Goal: Task Accomplishment & Management: Manage account settings

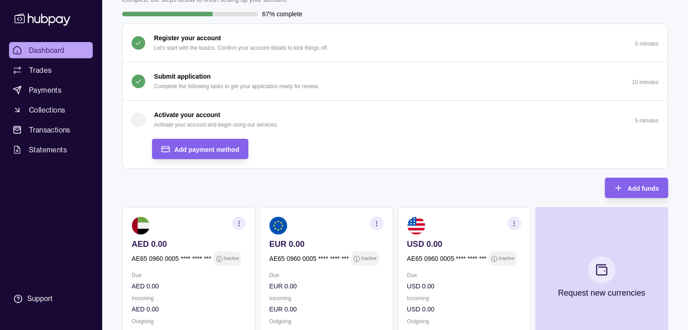
scroll to position [65, 0]
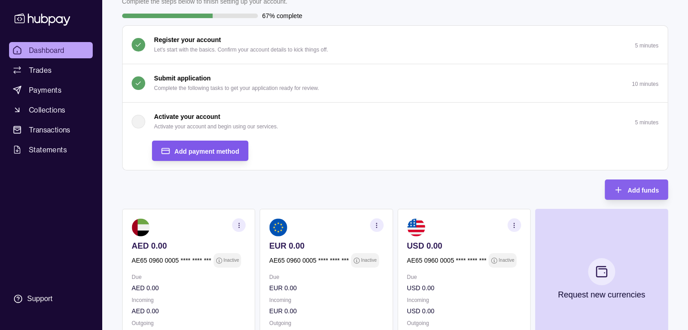
click at [193, 146] on div "Add payment method" at bounding box center [207, 151] width 65 height 11
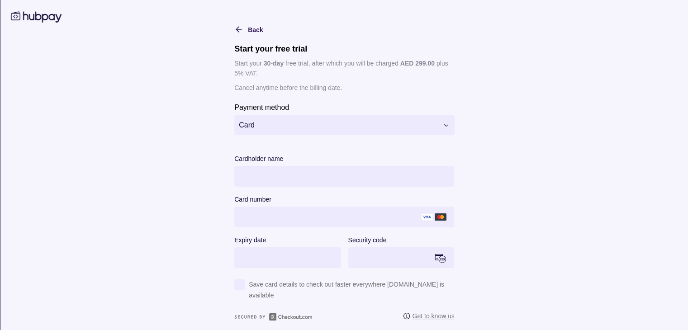
scroll to position [0, 0]
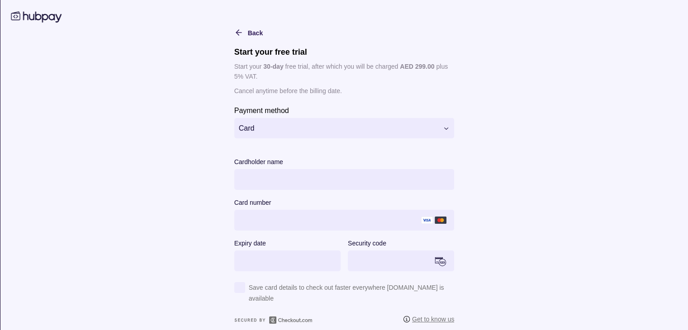
click at [266, 125] on html "Dashboard Trades Payments Collections Transactions Statements Support Y Hello, …" at bounding box center [344, 200] width 688 height 531
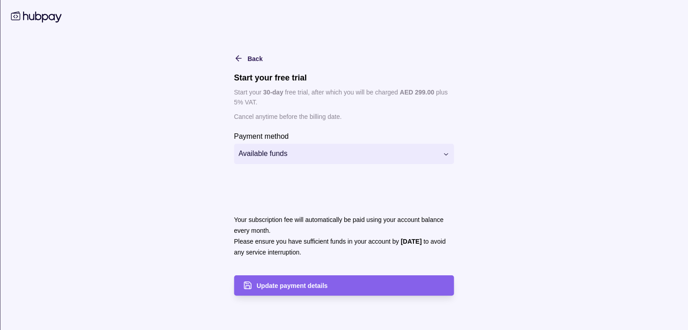
click at [448, 155] on html "Dashboard Trades Payments Collections Transactions Statements Support Y Hello, …" at bounding box center [344, 200] width 688 height 531
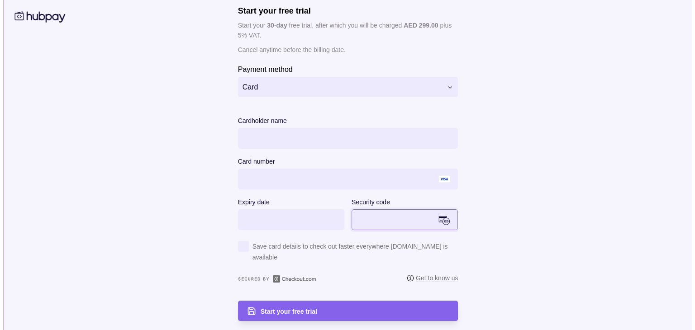
scroll to position [201, 0]
click at [308, 306] on div "Start your free trial" at bounding box center [351, 311] width 189 height 11
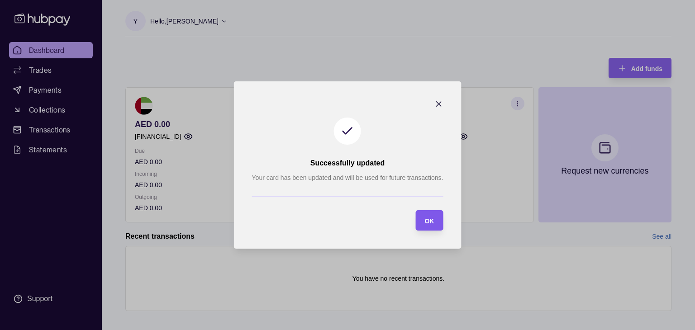
click at [427, 220] on span "OK" at bounding box center [429, 221] width 10 height 7
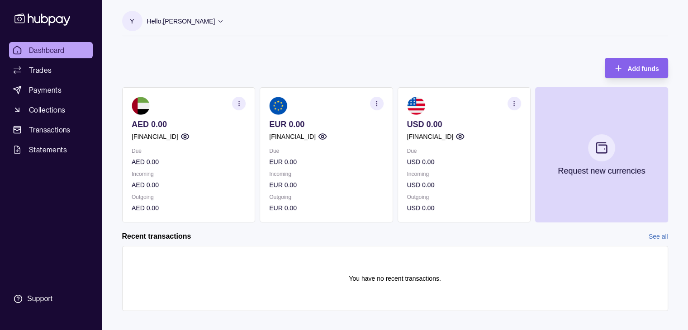
click at [189, 137] on icon "button" at bounding box center [184, 136] width 9 height 9
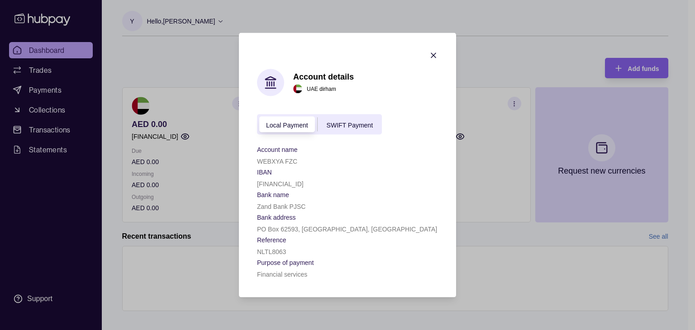
click at [339, 123] on span "SWIFT Payment" at bounding box center [350, 124] width 46 height 7
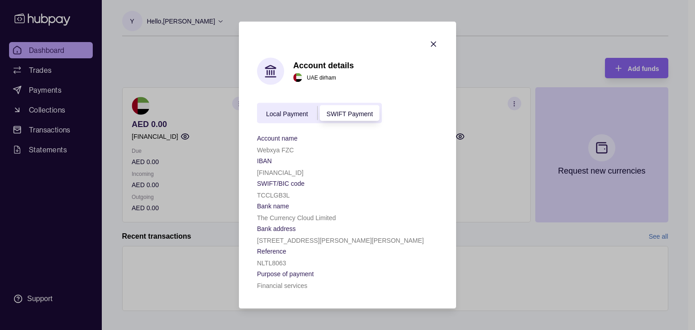
click at [291, 105] on div "Local Payment SWIFT Payment" at bounding box center [319, 113] width 125 height 20
click at [295, 116] on div "Local Payment" at bounding box center [287, 113] width 60 height 11
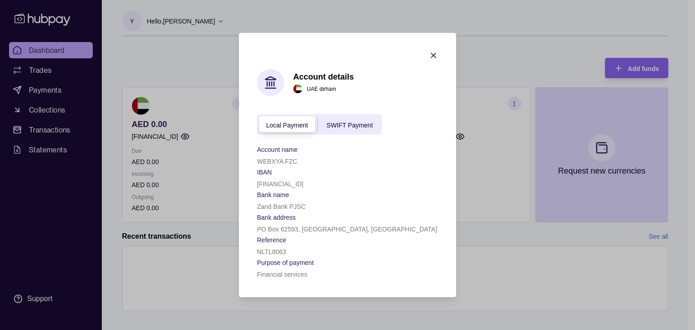
click at [347, 122] on span "SWIFT Payment" at bounding box center [350, 124] width 46 height 7
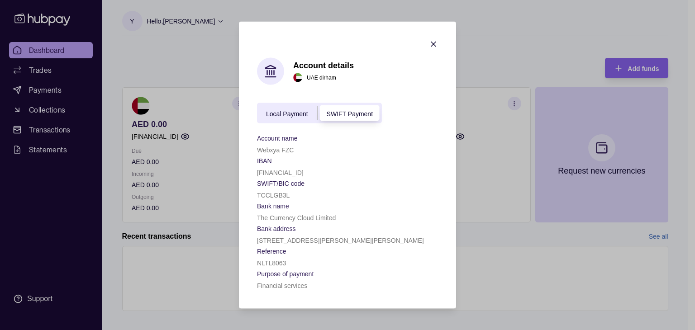
click at [277, 116] on div "Local Payment" at bounding box center [287, 113] width 60 height 11
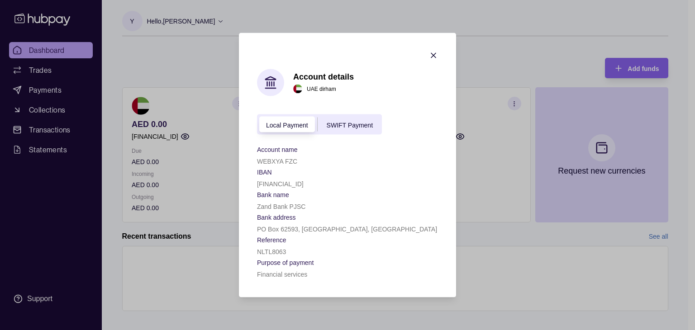
click at [433, 56] on icon "button" at bounding box center [433, 55] width 9 height 9
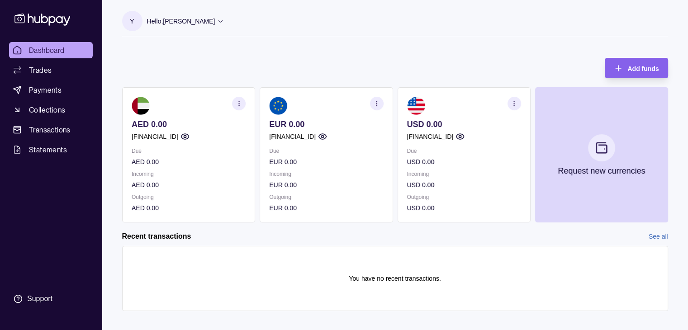
click at [223, 22] on icon at bounding box center [221, 21] width 4 height 2
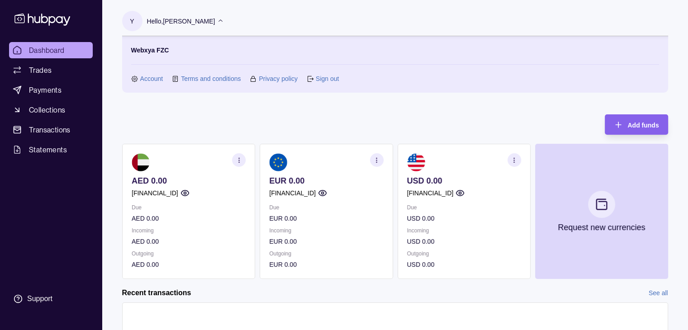
click at [224, 20] on icon at bounding box center [220, 21] width 7 height 7
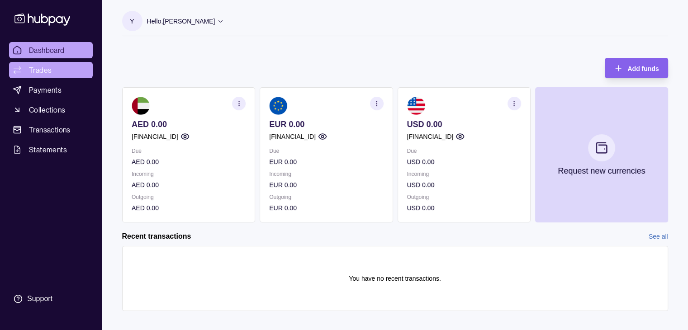
click at [47, 68] on span "Trades" at bounding box center [40, 70] width 23 height 11
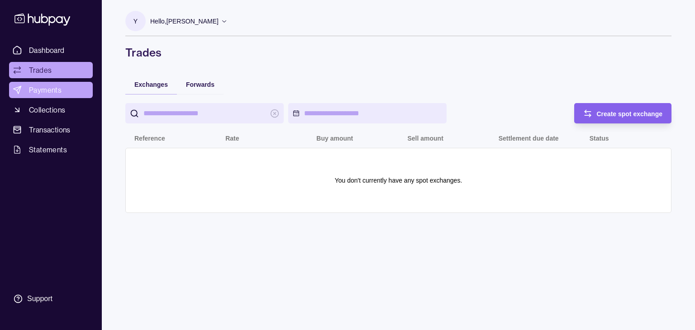
click at [51, 90] on span "Payments" at bounding box center [45, 90] width 33 height 11
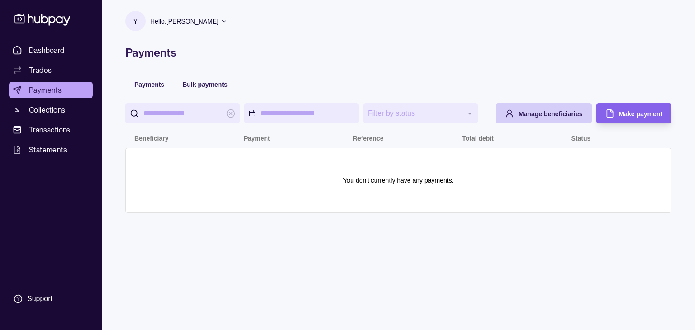
click at [547, 116] on span "Manage beneficiaries" at bounding box center [550, 113] width 64 height 7
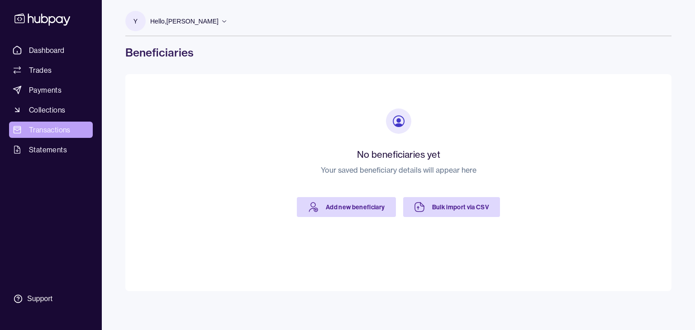
click at [43, 133] on span "Transactions" at bounding box center [50, 129] width 42 height 11
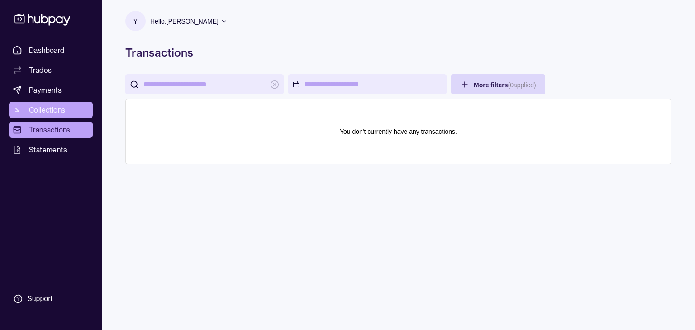
click at [47, 107] on span "Collections" at bounding box center [47, 110] width 36 height 11
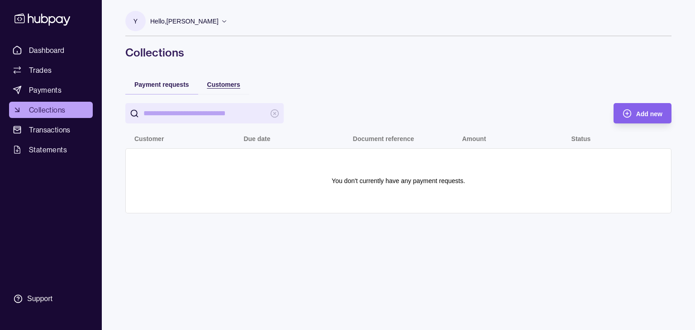
click at [231, 86] on span "Customers" at bounding box center [223, 84] width 33 height 7
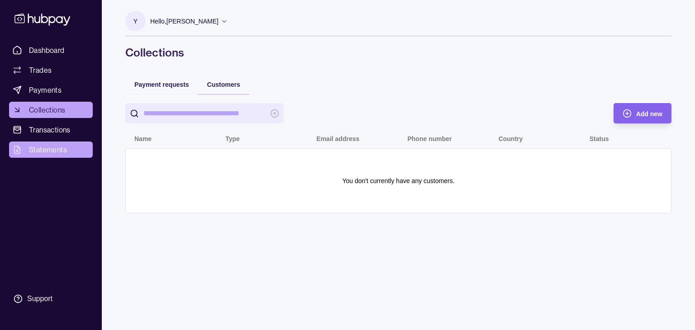
click at [43, 150] on span "Statements" at bounding box center [48, 149] width 38 height 11
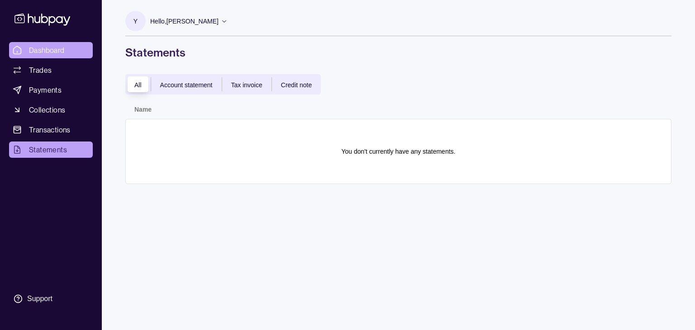
click at [42, 46] on span "Dashboard" at bounding box center [47, 50] width 36 height 11
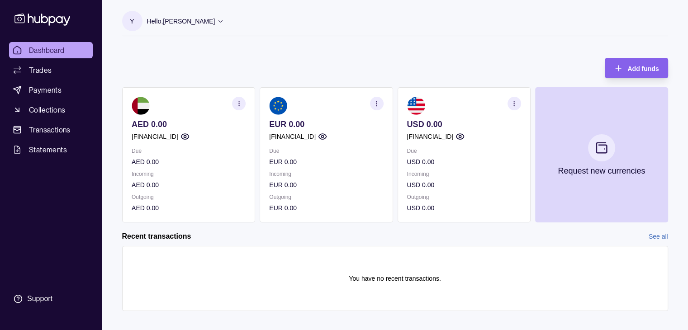
click at [664, 235] on link "See all" at bounding box center [658, 237] width 19 height 10
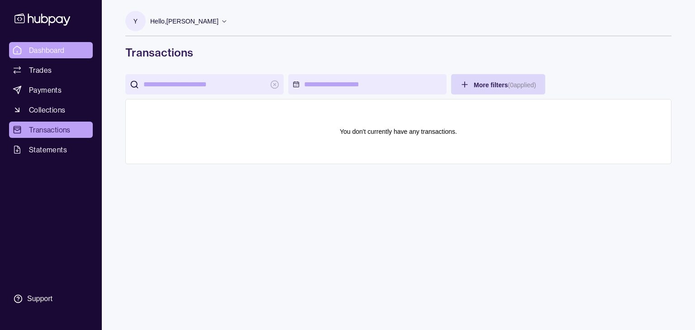
click at [45, 50] on span "Dashboard" at bounding box center [47, 50] width 36 height 11
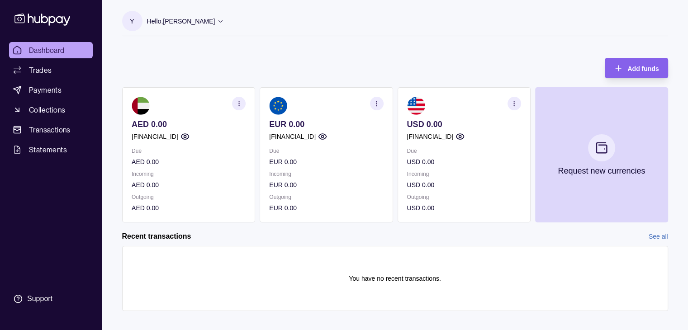
click at [242, 107] on section "button" at bounding box center [239, 104] width 14 height 14
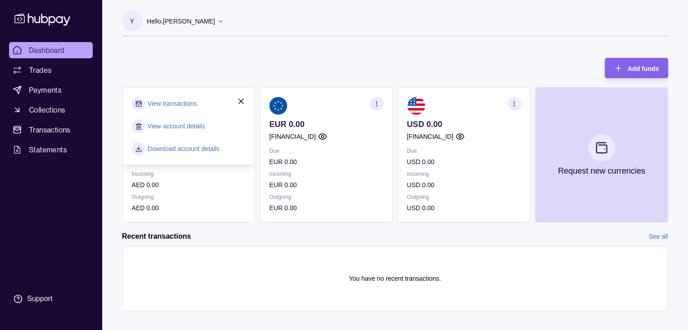
click at [179, 125] on link "View account details" at bounding box center [175, 126] width 57 height 10
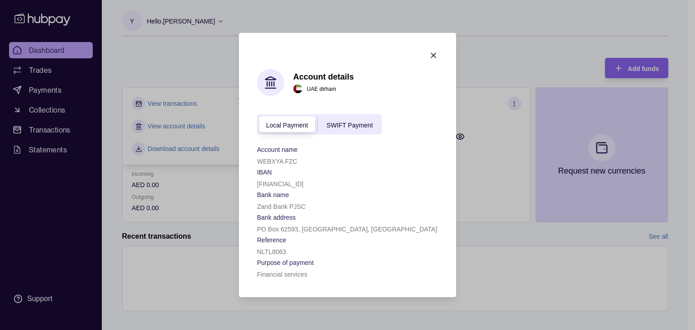
click at [433, 55] on icon "button" at bounding box center [433, 55] width 9 height 9
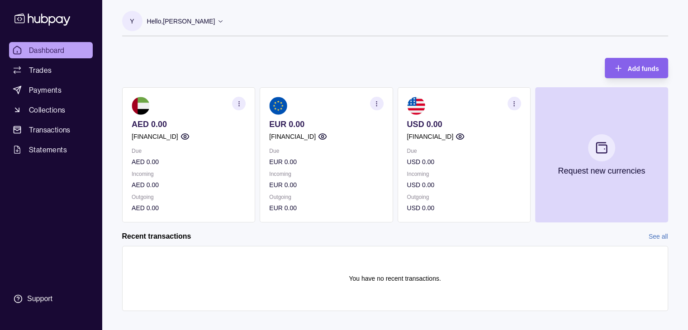
click at [128, 22] on section "Y" at bounding box center [132, 21] width 20 height 20
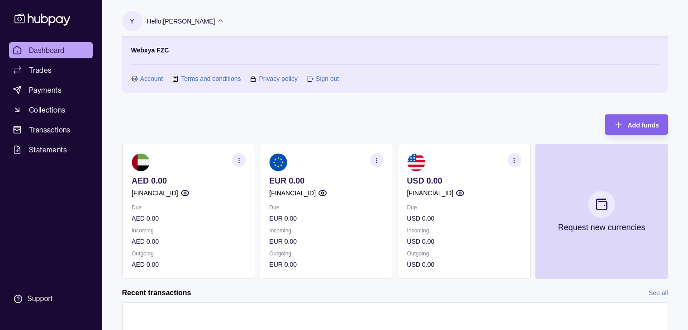
click at [150, 78] on link "Account" at bounding box center [151, 79] width 23 height 10
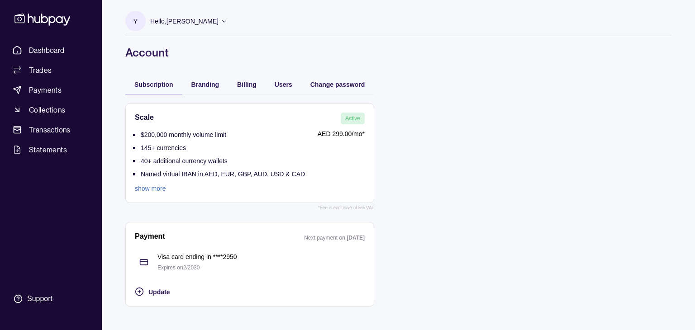
click at [155, 190] on link "show more" at bounding box center [220, 189] width 170 height 10
click at [47, 90] on span "Payments" at bounding box center [45, 90] width 33 height 11
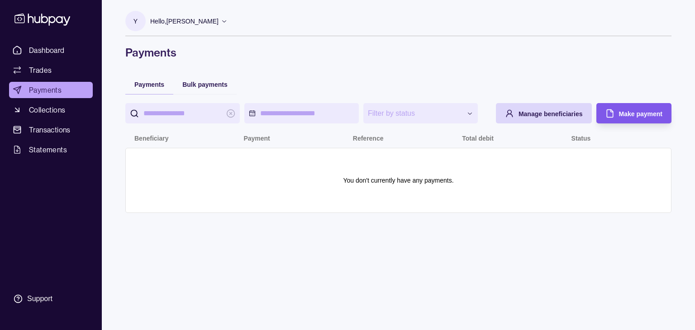
click at [642, 111] on span "Make payment" at bounding box center [640, 113] width 43 height 7
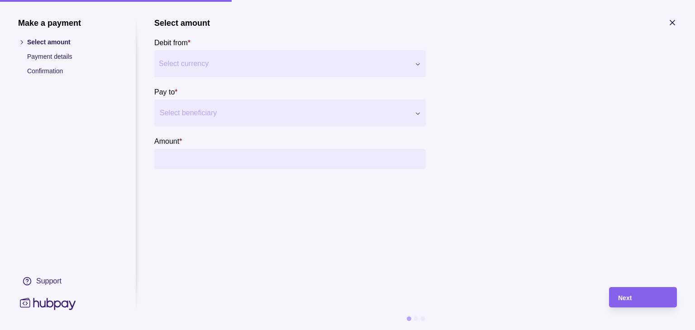
click at [675, 23] on icon "button" at bounding box center [672, 22] width 9 height 9
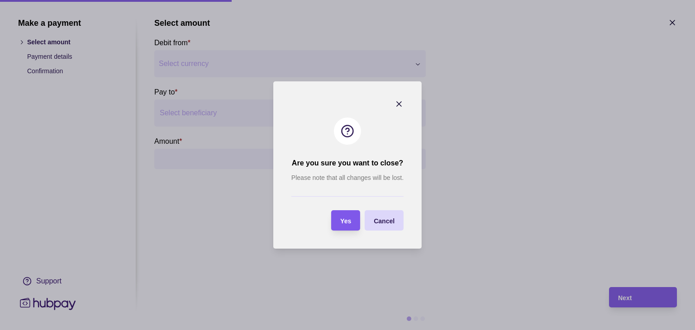
click at [351, 222] on section "Yes" at bounding box center [345, 220] width 29 height 20
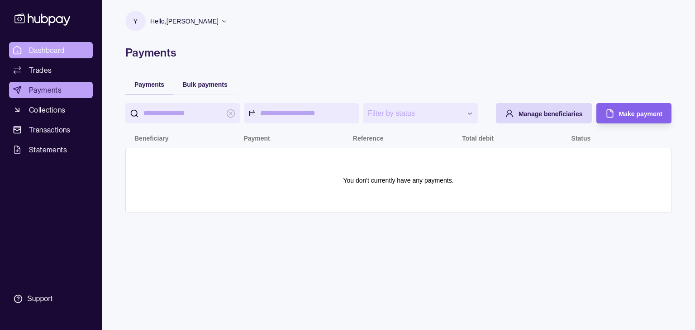
click at [52, 47] on span "Dashboard" at bounding box center [47, 50] width 36 height 11
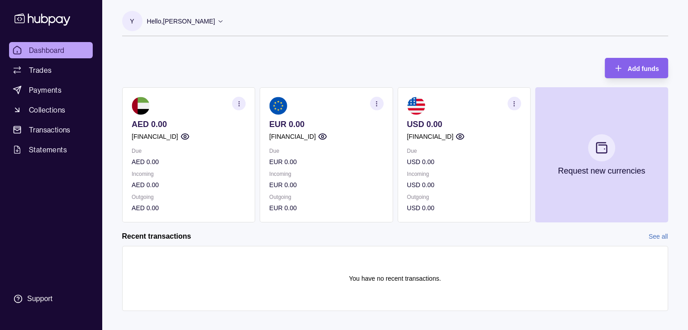
click at [224, 22] on icon at bounding box center [220, 21] width 7 height 7
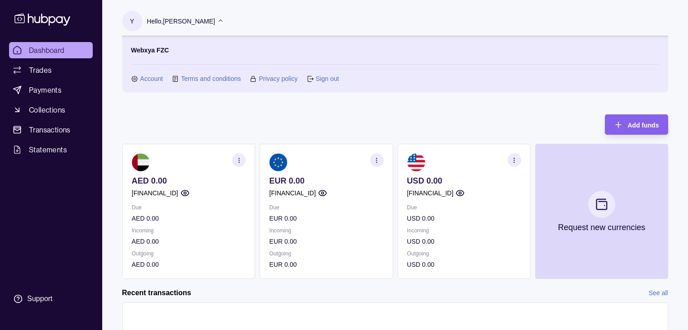
click at [133, 21] on p "Y" at bounding box center [132, 21] width 4 height 10
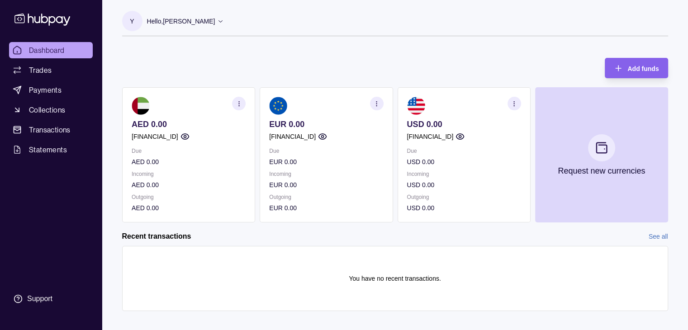
click at [133, 21] on p "Y" at bounding box center [132, 21] width 4 height 10
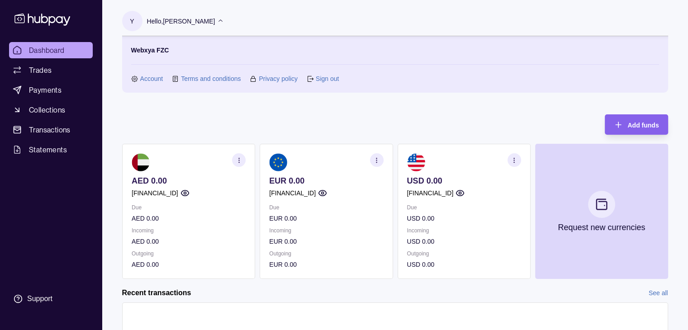
click at [149, 77] on link "Account" at bounding box center [151, 79] width 23 height 10
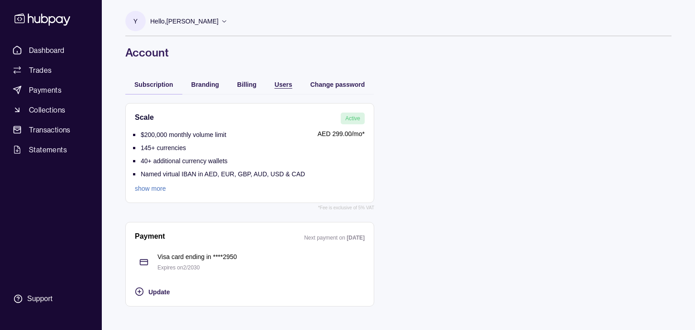
click at [282, 84] on span "Users" at bounding box center [284, 84] width 18 height 7
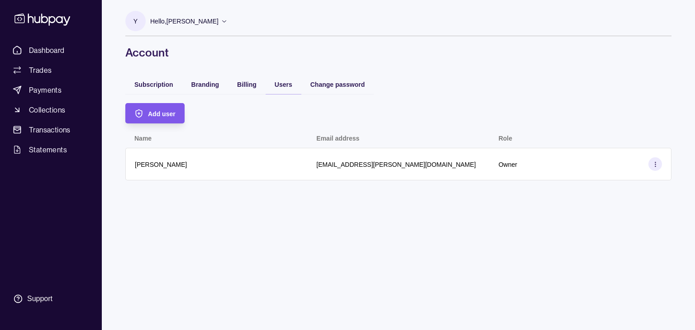
click at [159, 110] on span "Add user" at bounding box center [162, 113] width 28 height 7
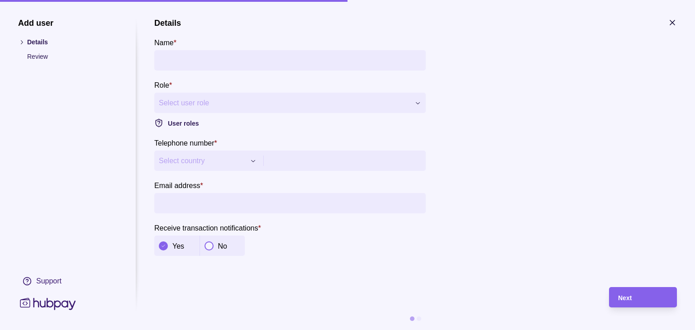
click at [179, 61] on input "Name *" at bounding box center [290, 60] width 262 height 20
type input "*"
type input "**********"
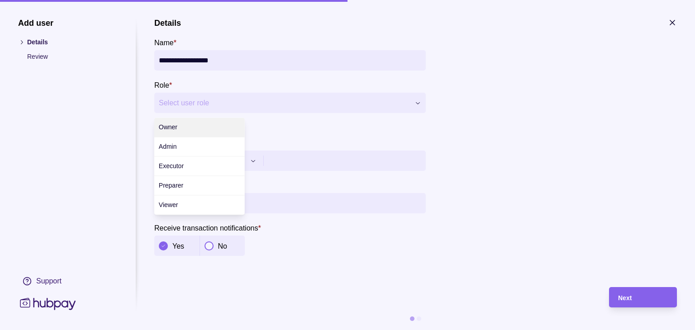
click at [183, 330] on div "**********" at bounding box center [347, 330] width 695 height 0
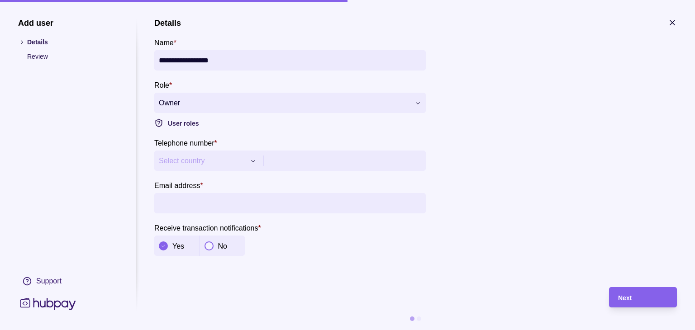
click at [186, 158] on span "Select country" at bounding box center [202, 161] width 86 height 11
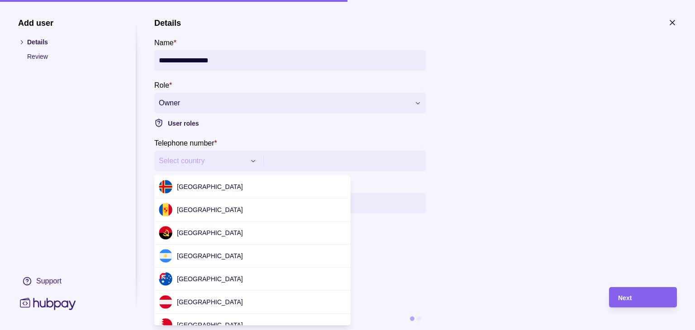
scroll to position [2763, 0]
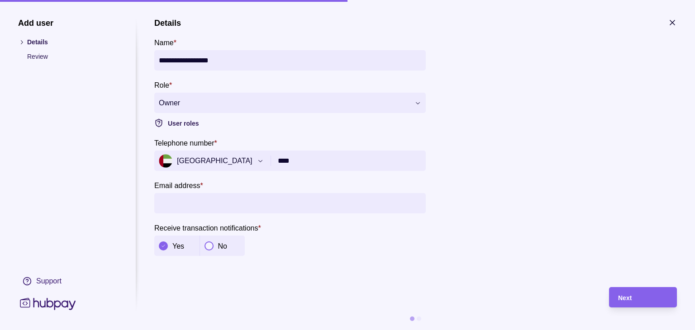
click at [295, 159] on input "****" at bounding box center [349, 161] width 143 height 20
type input "**********"
click at [247, 200] on input "Email address *" at bounding box center [290, 203] width 262 height 20
type input "**********"
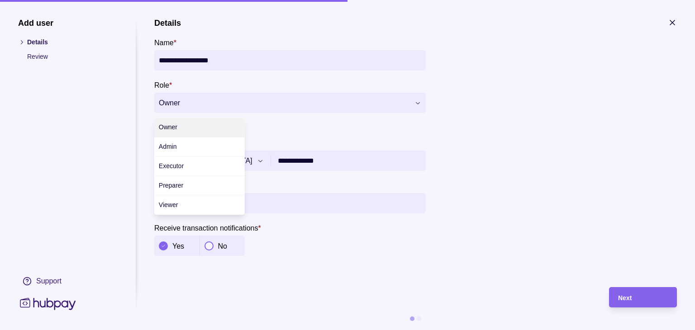
click at [417, 330] on div "**********" at bounding box center [347, 330] width 695 height 0
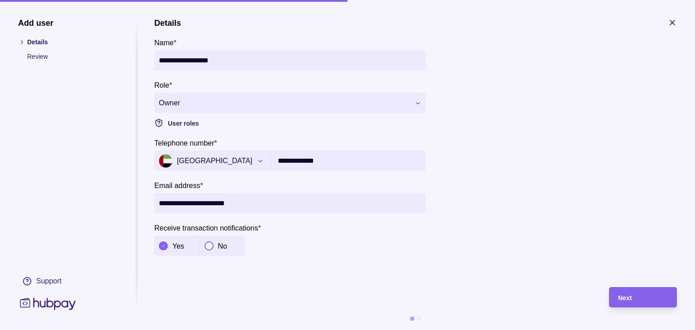
click at [414, 330] on div "**********" at bounding box center [347, 330] width 695 height 0
click at [629, 297] on span "Next" at bounding box center [625, 298] width 14 height 7
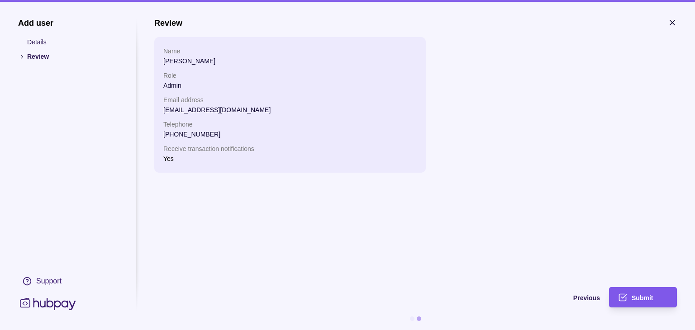
click at [641, 298] on span "Submit" at bounding box center [642, 298] width 21 height 7
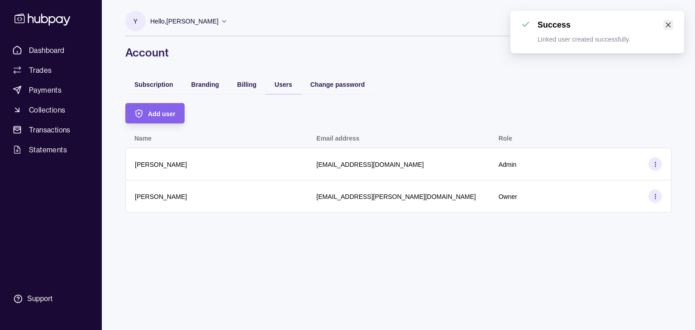
click at [667, 24] on icon "close" at bounding box center [668, 25] width 6 height 6
click at [379, 280] on div "Y Hello, [PERSON_NAME] Webxya FZC Account Terms and conditions Privacy policy S…" at bounding box center [398, 165] width 582 height 330
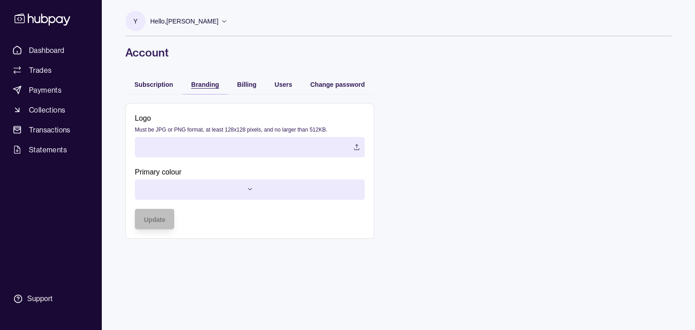
click at [208, 86] on span "Branding" at bounding box center [205, 84] width 28 height 7
click at [153, 80] on div "Subscription" at bounding box center [153, 84] width 39 height 11
click at [207, 79] on div "Branding" at bounding box center [205, 84] width 28 height 11
click at [242, 82] on span "Billing" at bounding box center [246, 84] width 19 height 7
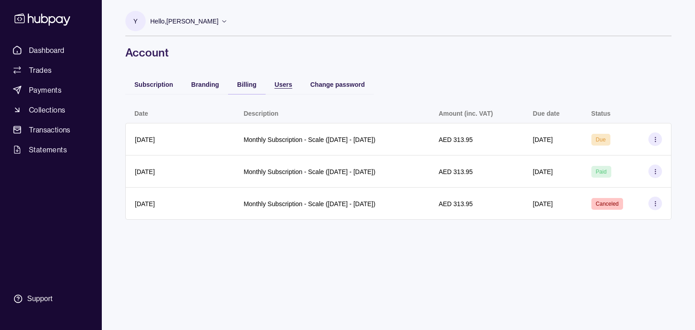
click at [284, 81] on span "Users" at bounding box center [284, 84] width 18 height 7
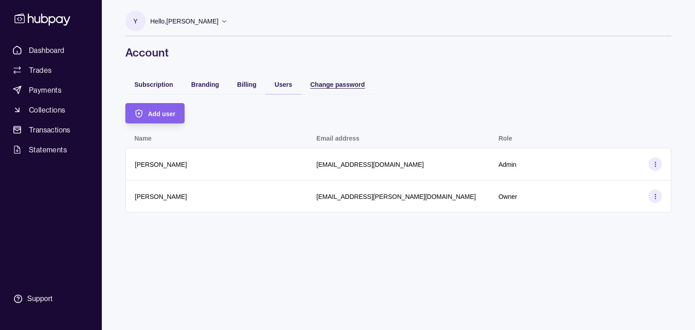
click at [342, 85] on span "Change password" at bounding box center [337, 84] width 55 height 7
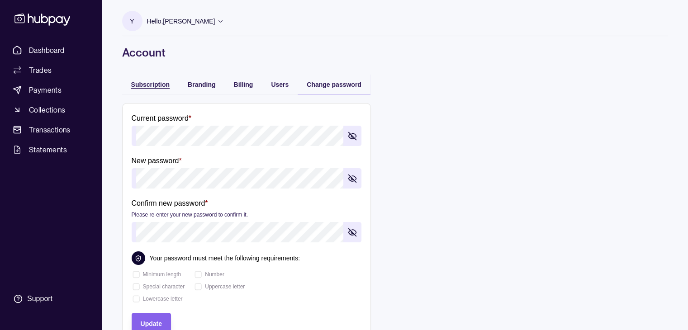
click at [158, 89] on div "Subscription" at bounding box center [150, 84] width 39 height 11
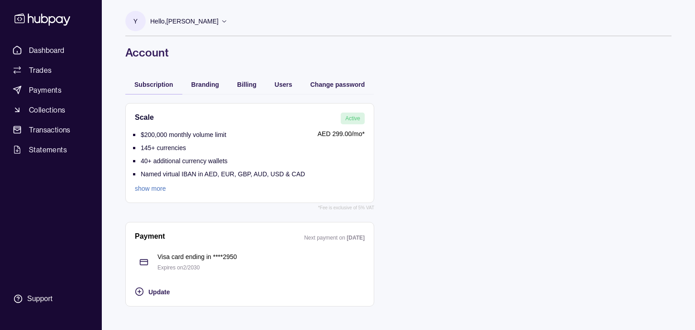
click at [198, 91] on div "Branding" at bounding box center [205, 84] width 46 height 20
click at [200, 84] on span "Branding" at bounding box center [205, 84] width 28 height 7
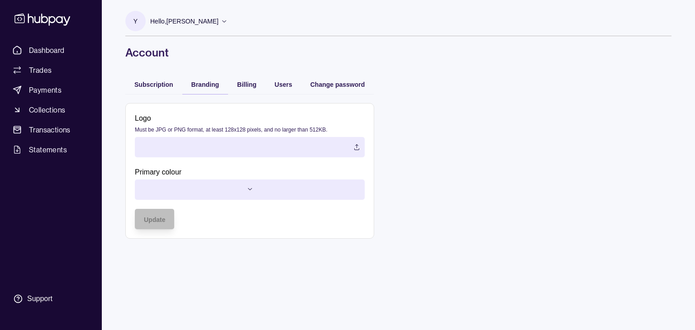
click at [206, 190] on html "Dashboard Trades Payments Collections Transactions Statements Support Y Hello, …" at bounding box center [347, 165] width 695 height 330
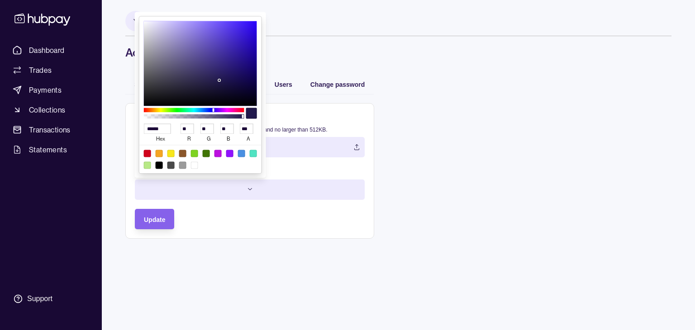
click at [217, 154] on div at bounding box center [217, 153] width 7 height 7
type input "******"
type input "***"
type input "**"
type input "***"
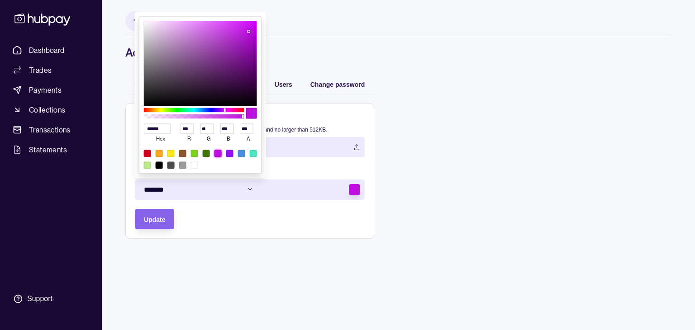
click at [466, 220] on html "Dashboard Trades Payments Collections Transactions Statements Support Y Hello, …" at bounding box center [347, 165] width 695 height 330
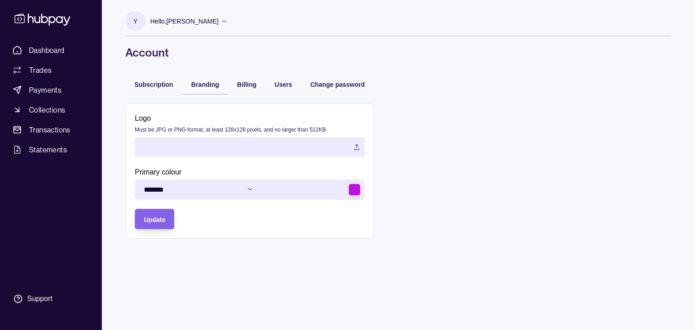
click at [179, 150] on label at bounding box center [250, 147] width 230 height 20
click at [135, 84] on span "Subscription" at bounding box center [153, 84] width 39 height 7
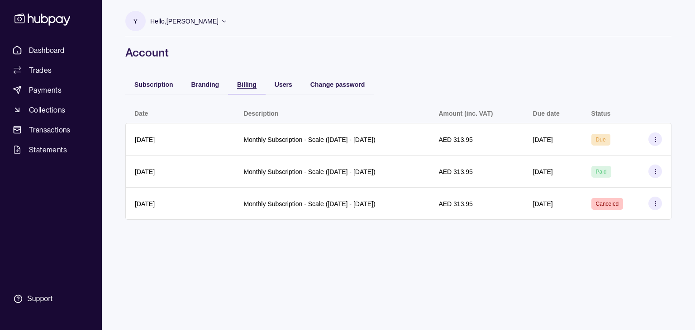
click at [250, 85] on span "Billing" at bounding box center [246, 84] width 19 height 7
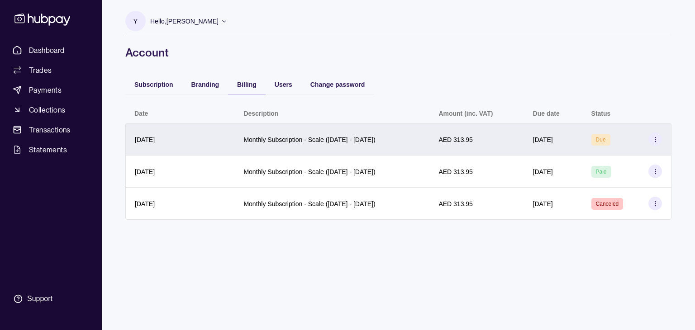
click at [656, 140] on icon at bounding box center [655, 139] width 7 height 7
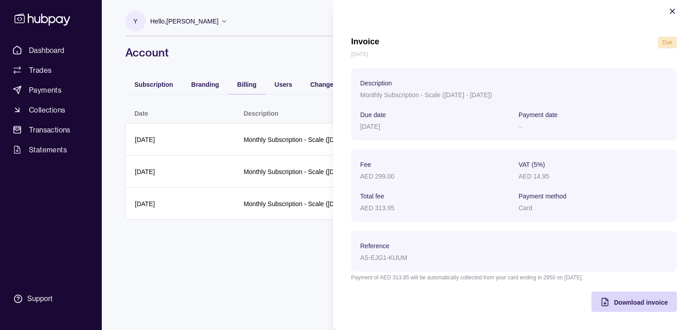
scroll to position [13, 0]
click at [275, 275] on html "Dashboard Trades Payments Collections Transactions Statements Support Y Hello, …" at bounding box center [347, 165] width 695 height 330
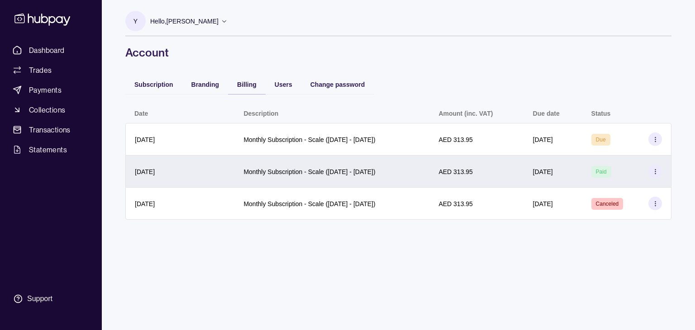
click at [656, 172] on icon at bounding box center [655, 171] width 7 height 7
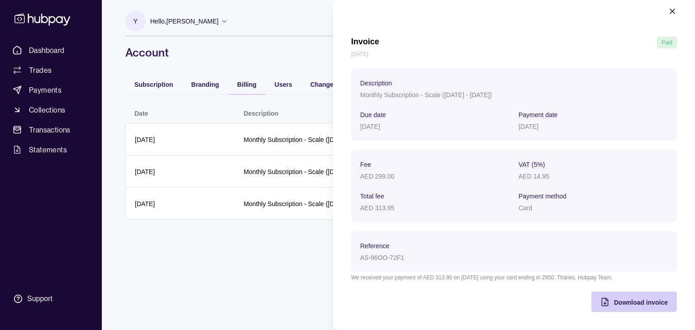
click at [628, 303] on span "Download invoice" at bounding box center [641, 302] width 54 height 7
click at [282, 276] on html "Dashboard Trades Payments Collections Transactions Statements Support Y Hello, …" at bounding box center [347, 165] width 695 height 330
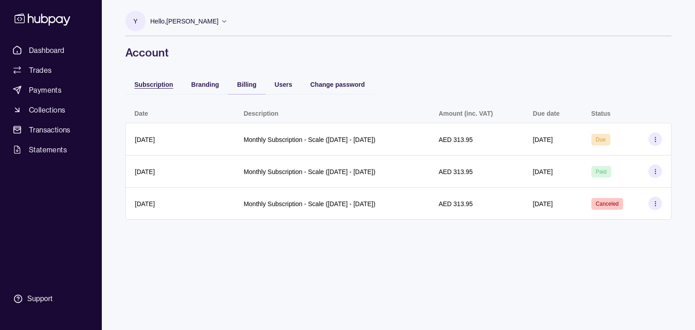
click at [164, 86] on span "Subscription" at bounding box center [153, 84] width 39 height 7
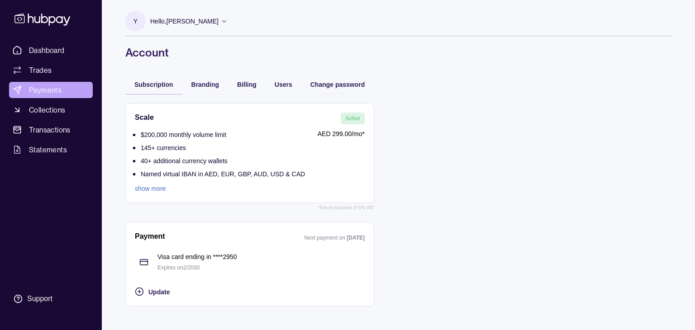
click at [43, 90] on span "Payments" at bounding box center [45, 90] width 33 height 11
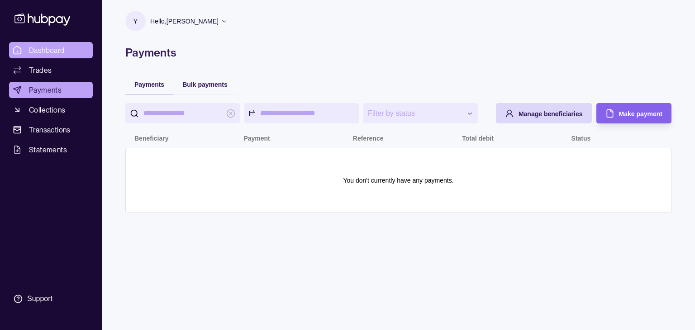
click at [48, 52] on span "Dashboard" at bounding box center [47, 50] width 36 height 11
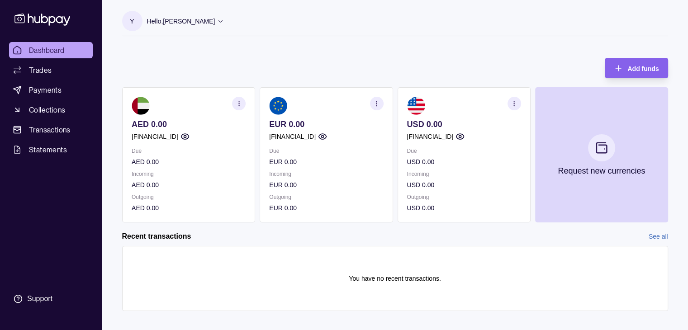
click at [224, 21] on icon at bounding box center [220, 21] width 7 height 7
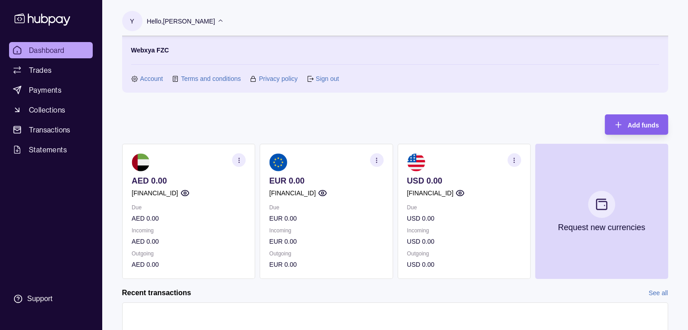
click at [151, 77] on link "Account" at bounding box center [151, 79] width 23 height 10
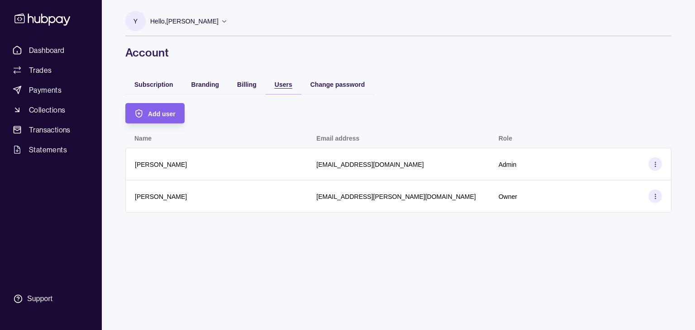
click at [276, 82] on span "Users" at bounding box center [284, 84] width 18 height 7
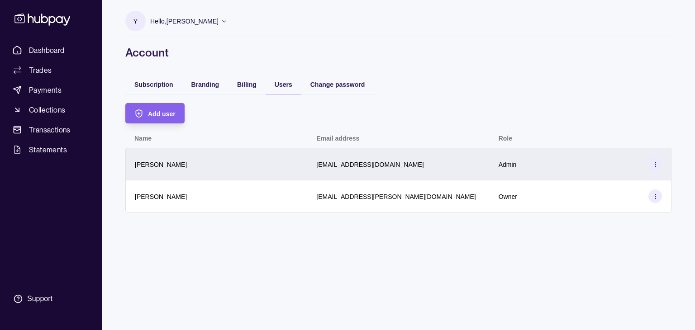
click at [656, 163] on icon at bounding box center [655, 164] width 7 height 7
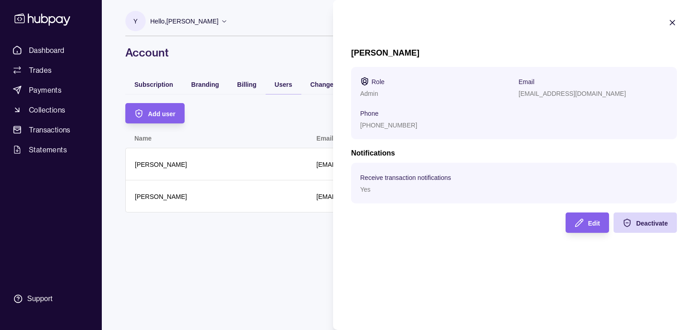
click at [671, 22] on icon "button" at bounding box center [672, 22] width 5 height 5
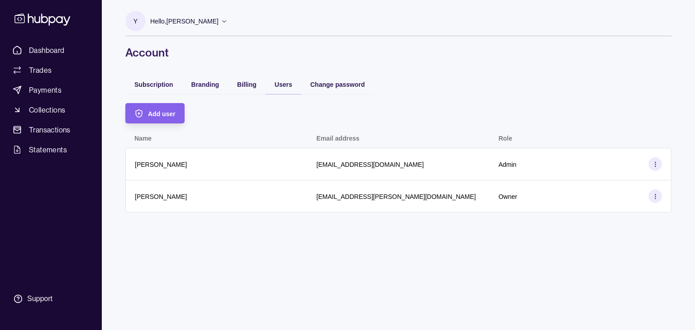
click at [487, 242] on div "Y Hello, [PERSON_NAME] Webxya FZC Account Terms and conditions Privacy policy S…" at bounding box center [398, 165] width 582 height 330
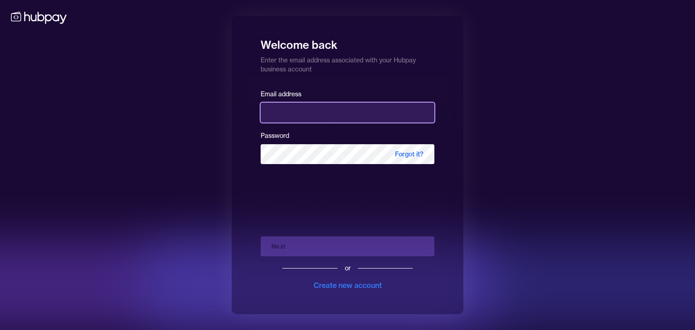
type input "**********"
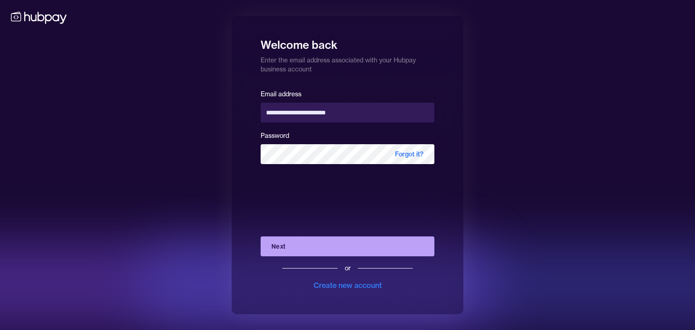
click at [488, 242] on div "**********" at bounding box center [347, 165] width 695 height 330
